Goal: Find specific fact: Find specific fact

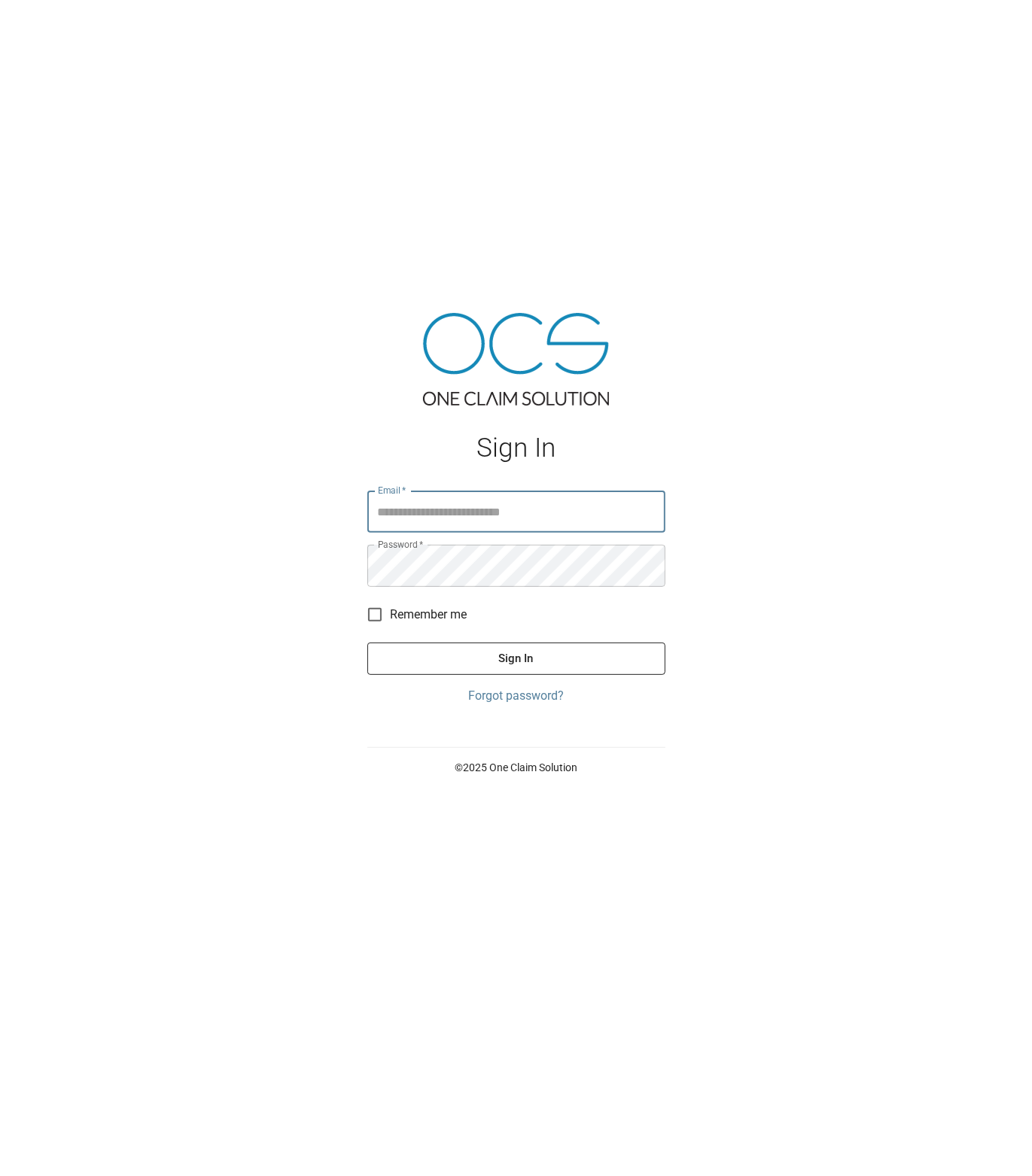
type input "**********"
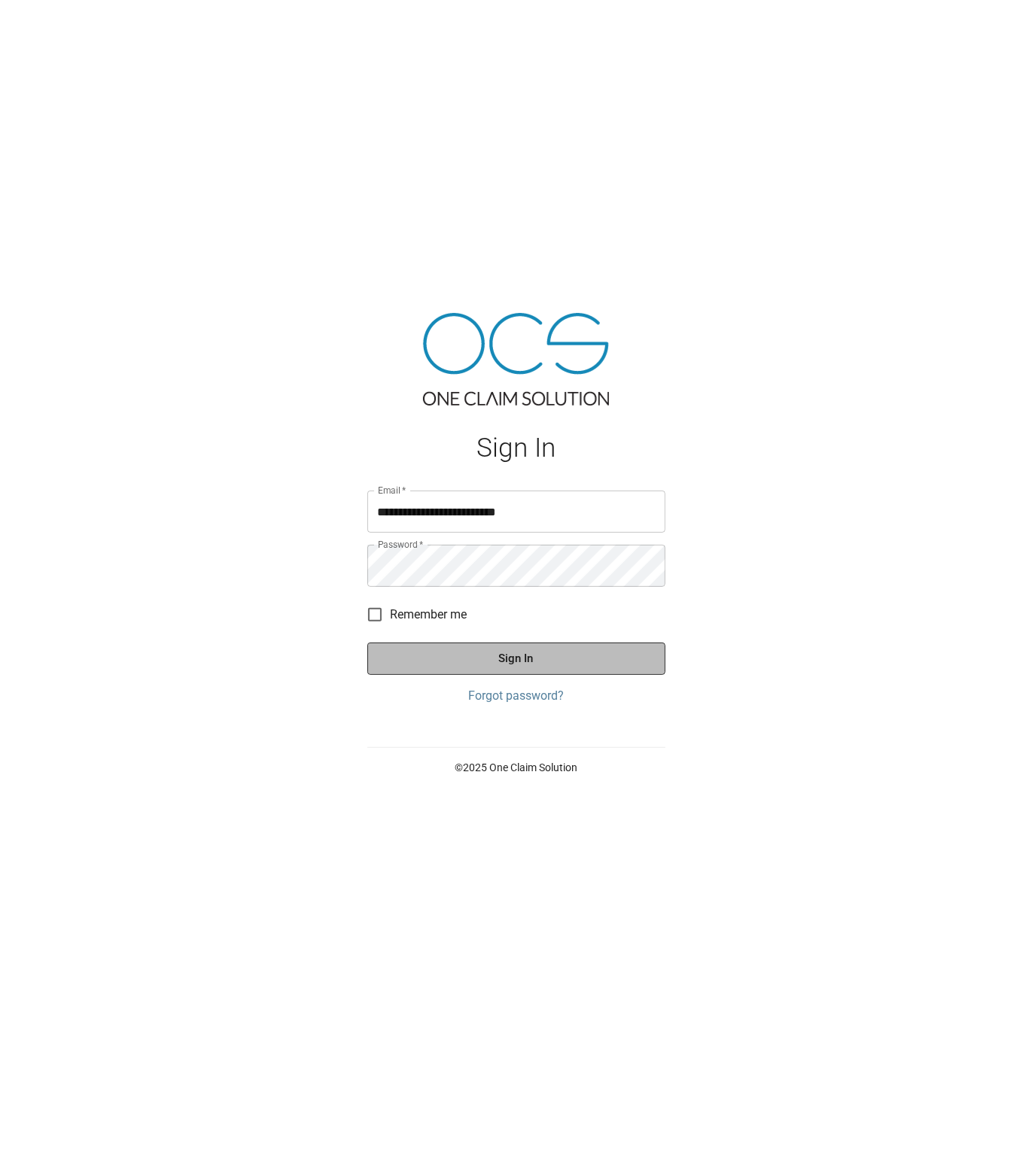
click at [427, 649] on button "Sign In" at bounding box center [516, 658] width 298 height 32
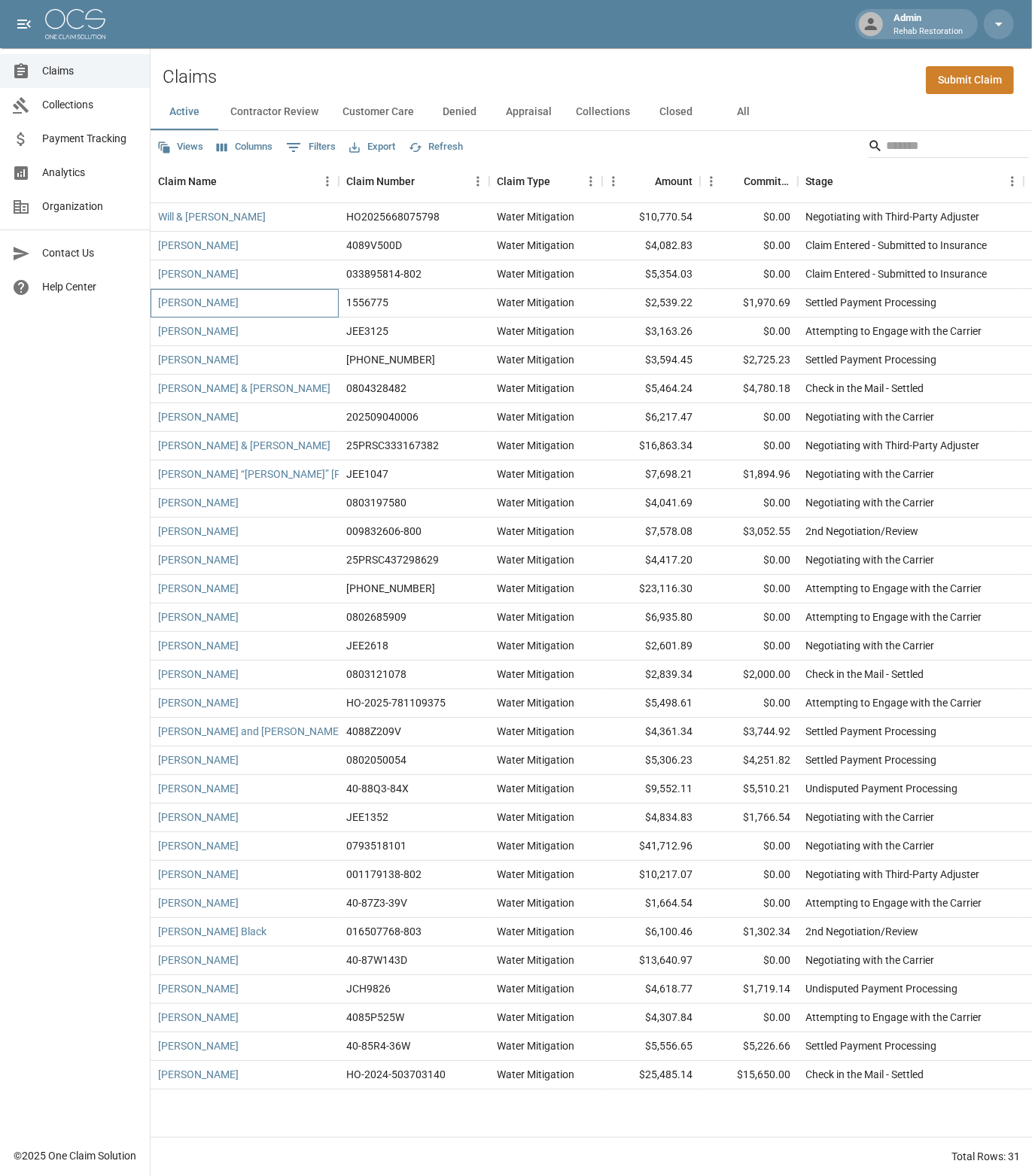
click at [278, 303] on div "[PERSON_NAME]" at bounding box center [244, 303] width 188 height 29
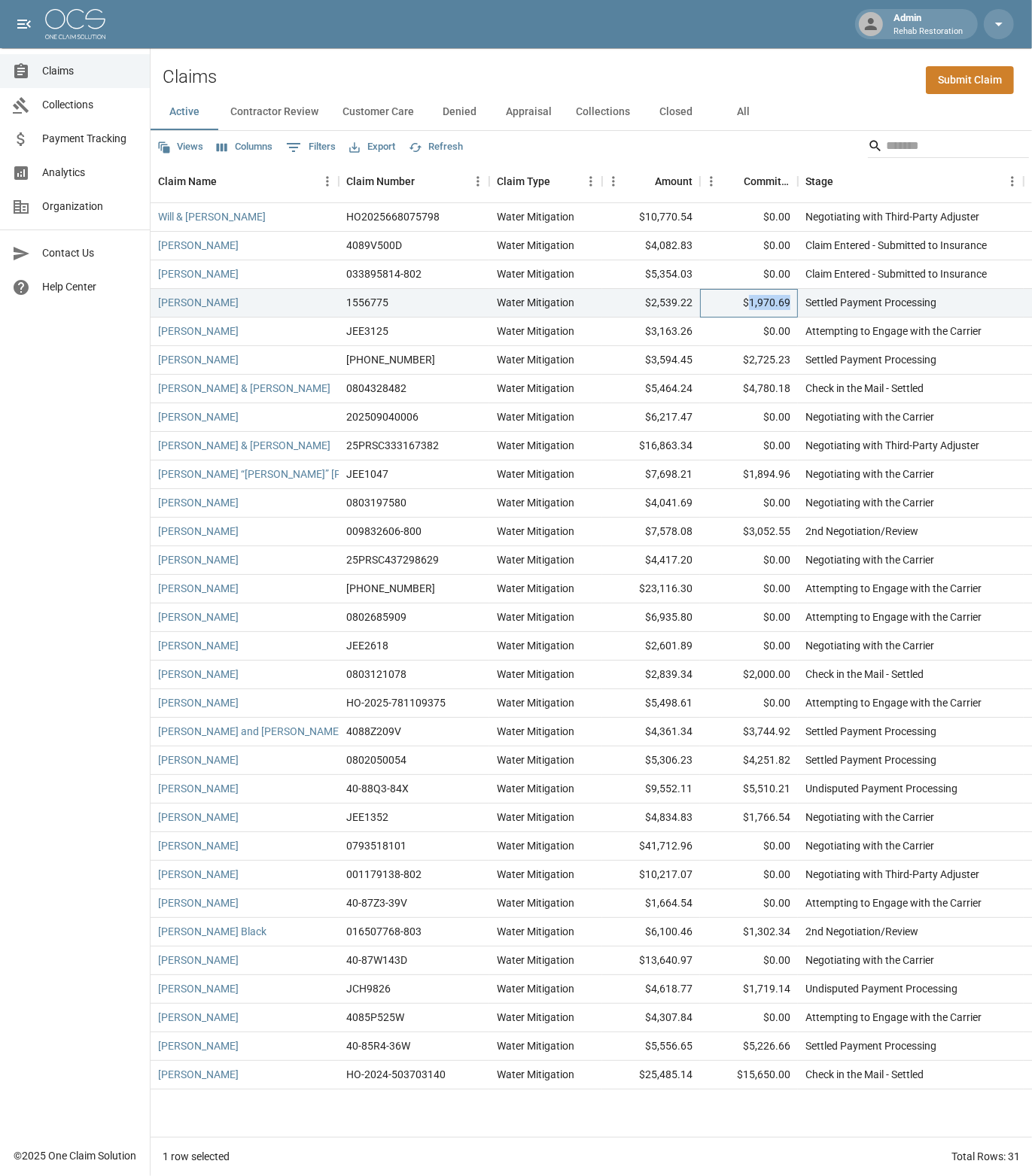
drag, startPoint x: 754, startPoint y: 299, endPoint x: 789, endPoint y: 298, distance: 35.0
click at [789, 298] on div "$1,970.69" at bounding box center [748, 303] width 98 height 29
copy div "1,970.69"
drag, startPoint x: 654, startPoint y: 268, endPoint x: 691, endPoint y: 267, distance: 37.0
click at [691, 267] on div "$5,354.03" at bounding box center [651, 275] width 98 height 29
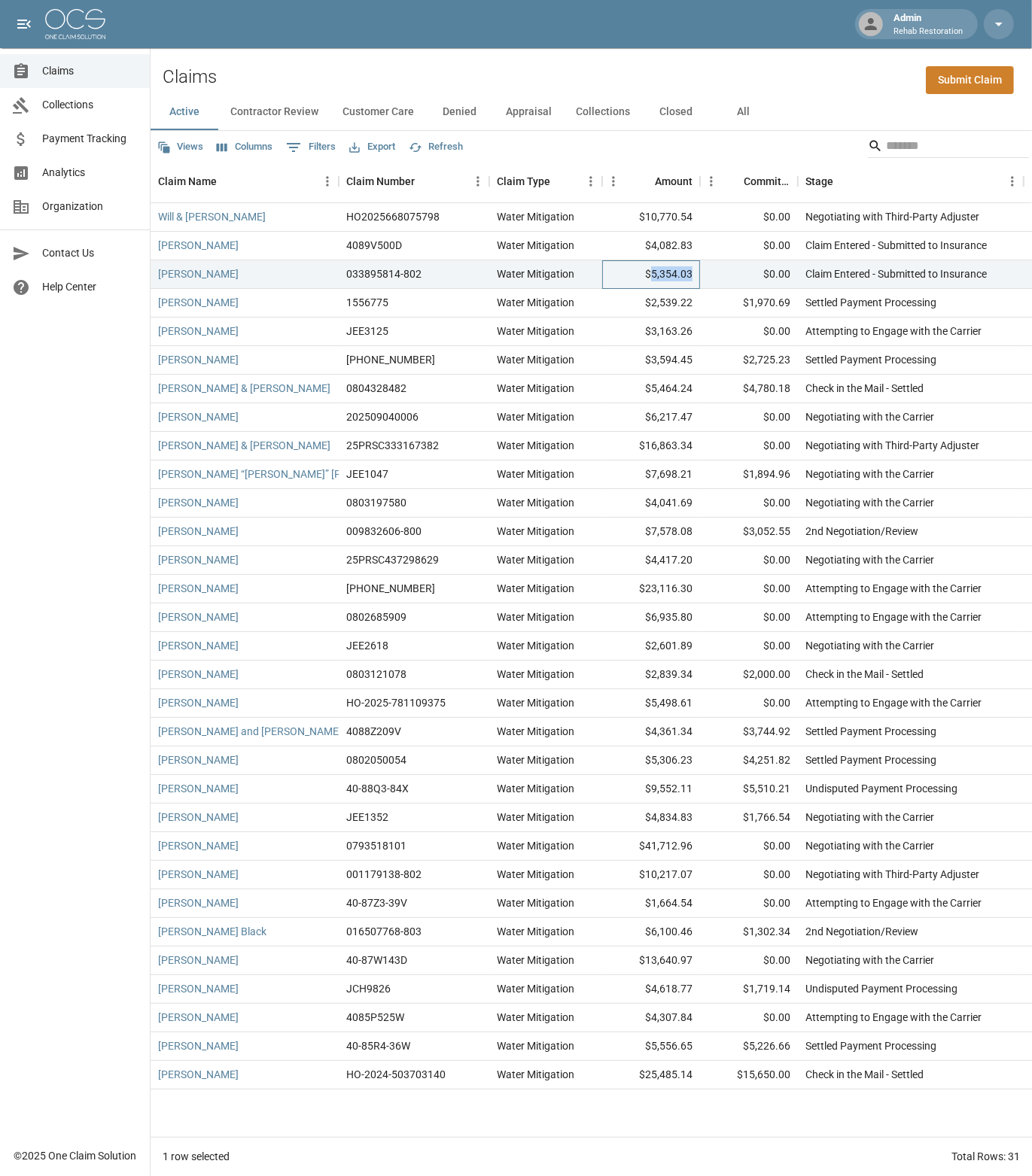
copy div "5,354.03"
drag, startPoint x: 654, startPoint y: 241, endPoint x: 692, endPoint y: 241, distance: 38.0
click at [692, 241] on div "$4,082.83" at bounding box center [651, 246] width 98 height 29
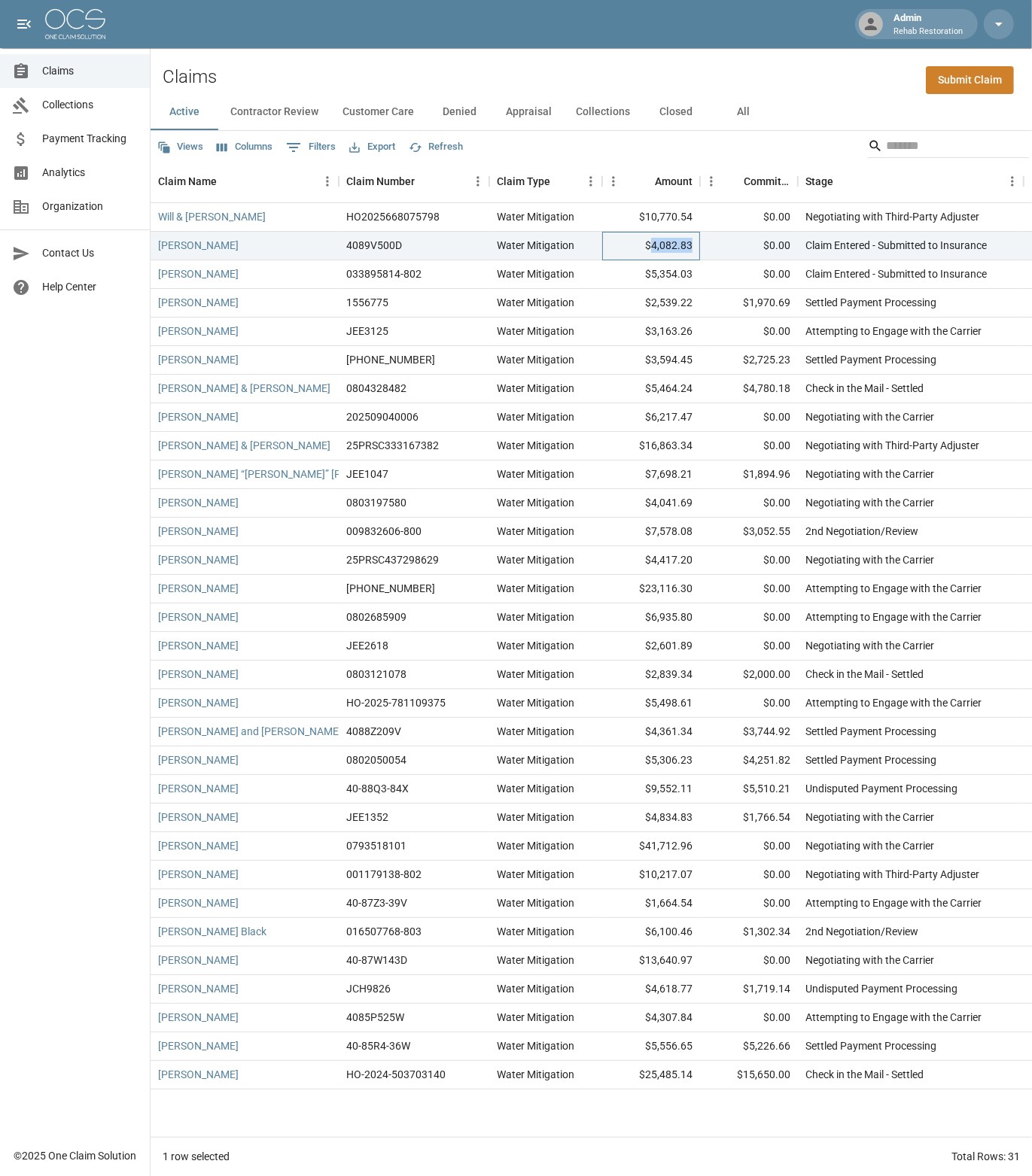
copy div "4,082.83"
drag, startPoint x: 648, startPoint y: 215, endPoint x: 697, endPoint y: 215, distance: 49.0
click at [697, 215] on div "$10,770.54" at bounding box center [651, 217] width 98 height 29
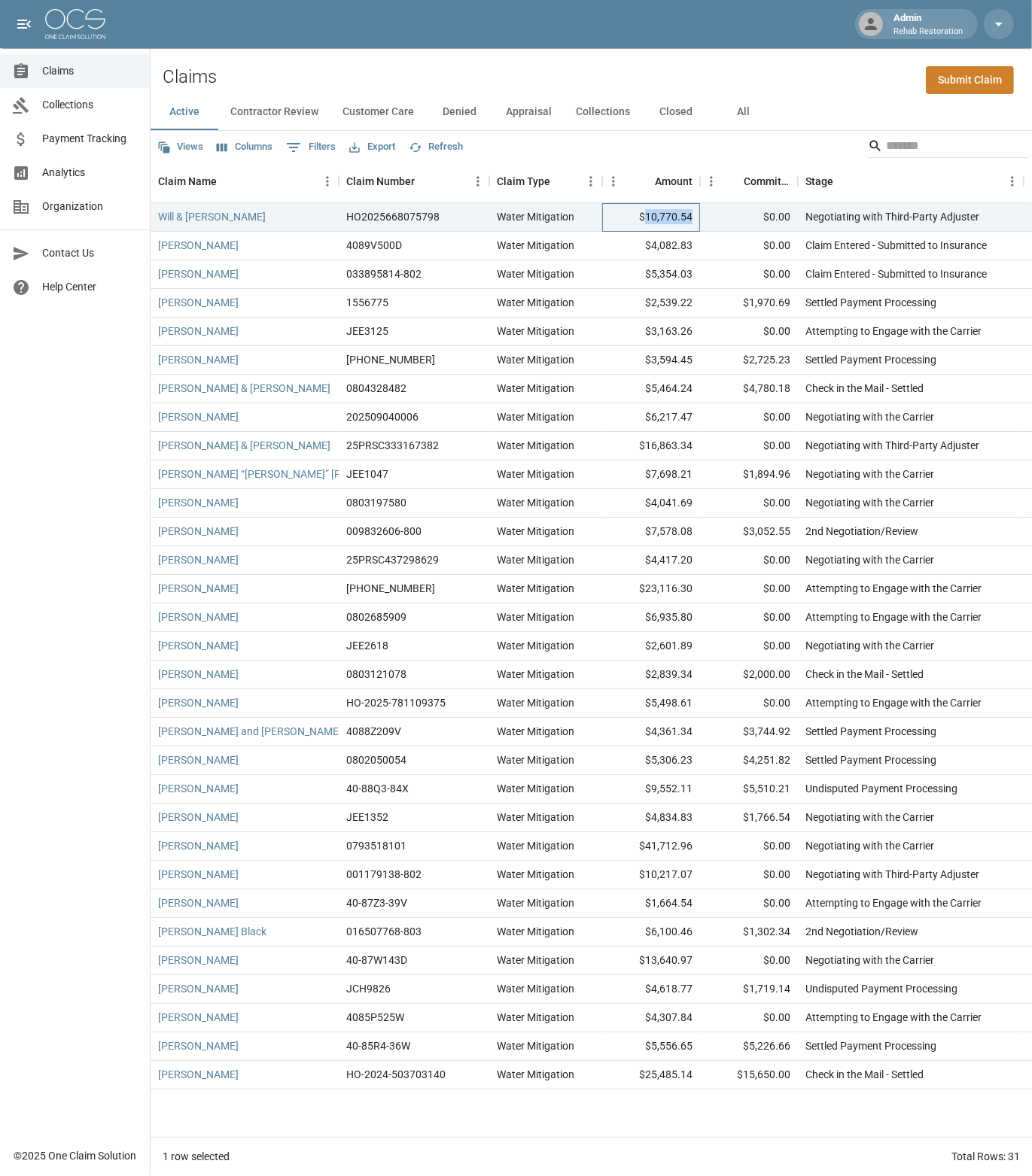
copy div "10,770.54"
